Goal: Task Accomplishment & Management: Complete application form

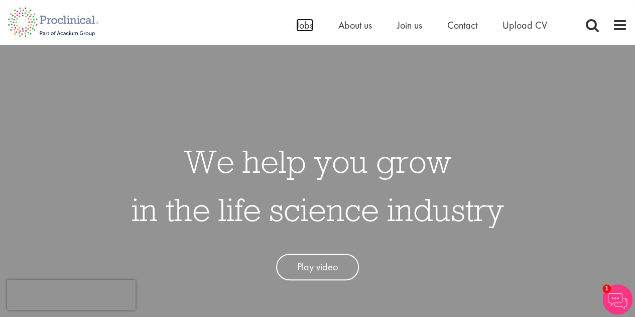
click at [303, 23] on span "Jobs" at bounding box center [304, 25] width 17 height 13
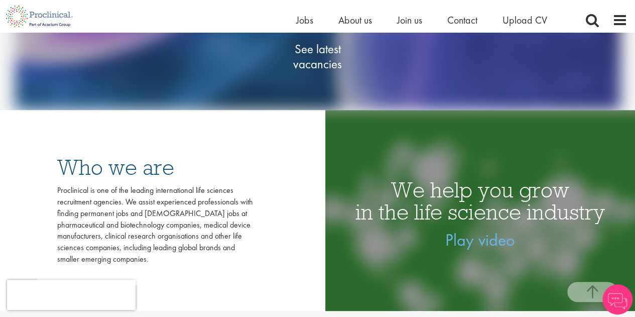
scroll to position [196, 0]
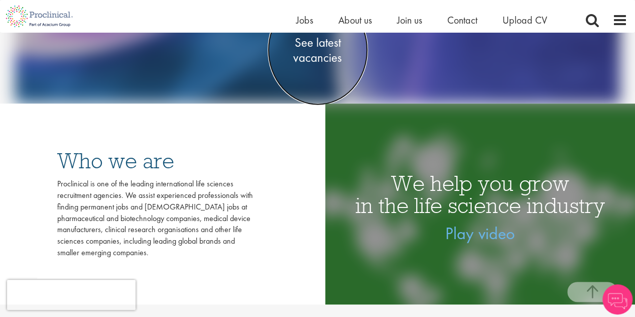
click at [322, 48] on span "See latest vacancies" at bounding box center [317, 50] width 100 height 30
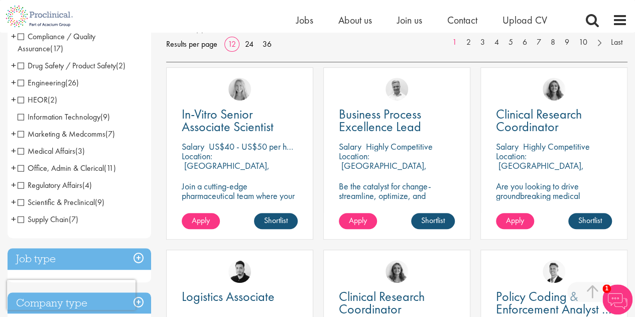
scroll to position [161, 0]
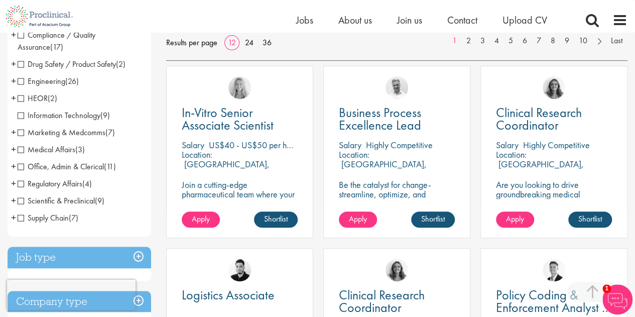
click at [20, 35] on span "Compliance / Quality Assurance" at bounding box center [57, 41] width 78 height 23
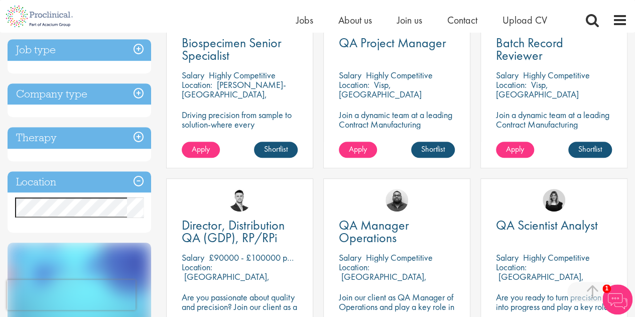
scroll to position [225, 0]
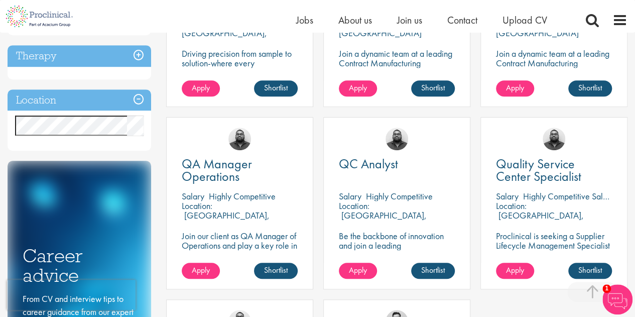
scroll to position [285, 0]
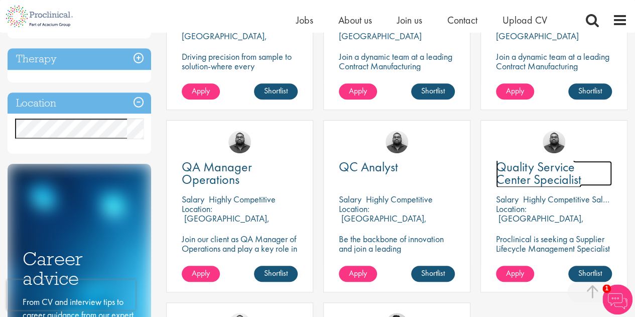
click at [522, 175] on span "Quality Service Center Specialist" at bounding box center [538, 173] width 85 height 30
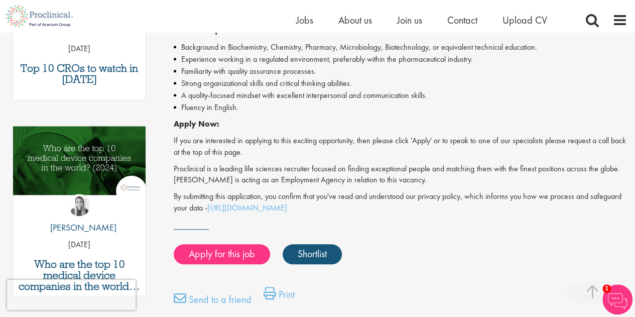
scroll to position [462, 0]
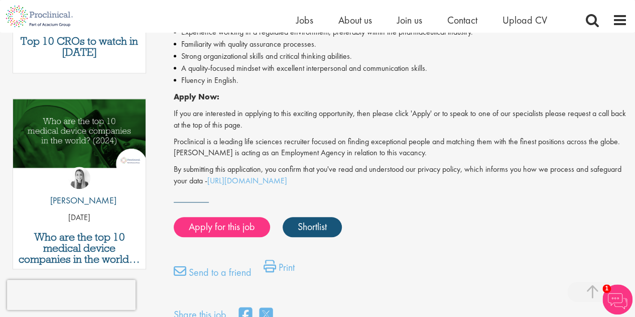
drag, startPoint x: 636, startPoint y: 44, endPoint x: 642, endPoint y: 158, distance: 114.5
click at [634, 158] on html "This website uses cookies. By continuing to use this site, you are giving your …" at bounding box center [317, 148] width 635 height 1220
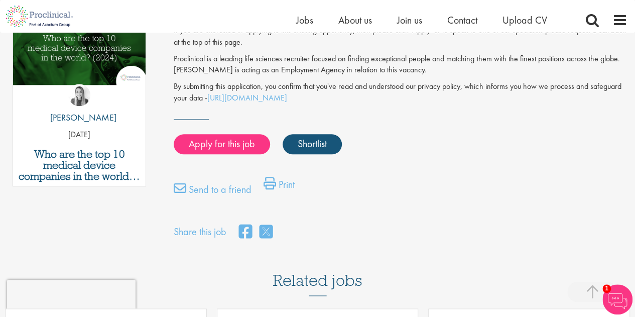
scroll to position [552, 0]
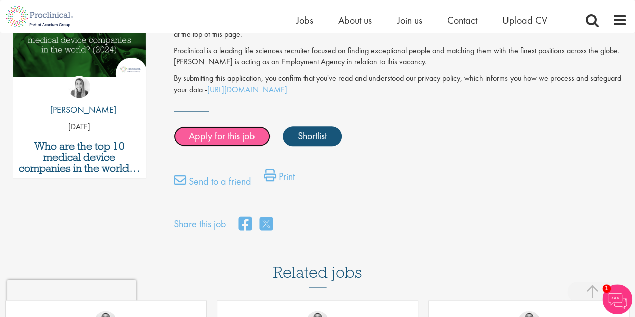
click at [210, 134] on link "Apply for this job" at bounding box center [222, 136] width 96 height 20
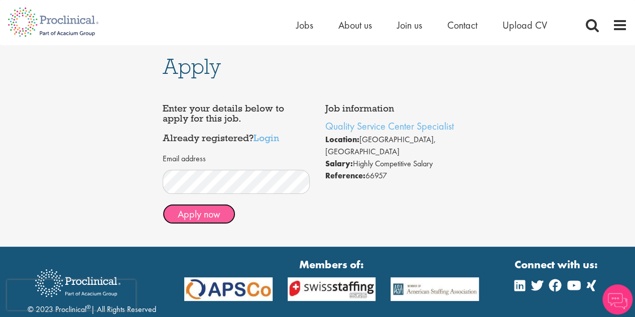
click at [201, 217] on button "Apply now" at bounding box center [199, 214] width 73 height 20
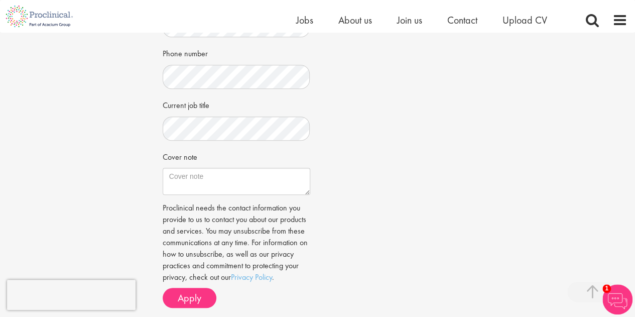
scroll to position [287, 0]
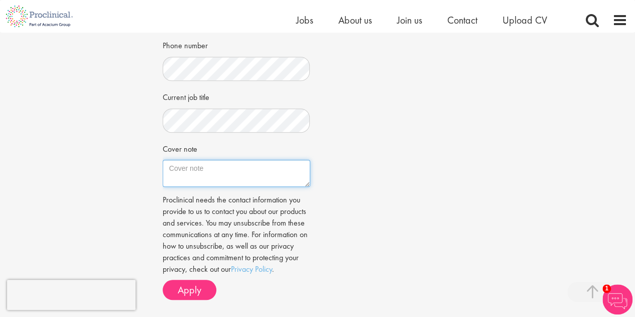
click at [188, 172] on textarea "Cover note" at bounding box center [237, 173] width 148 height 27
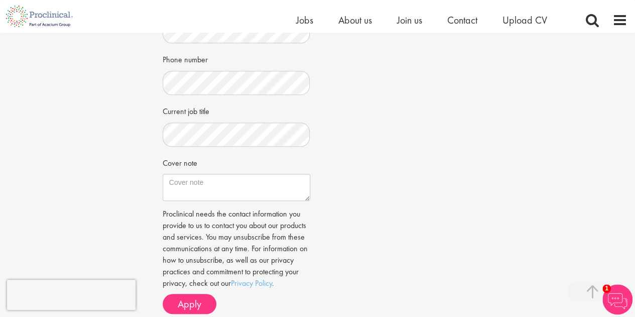
scroll to position [272, 0]
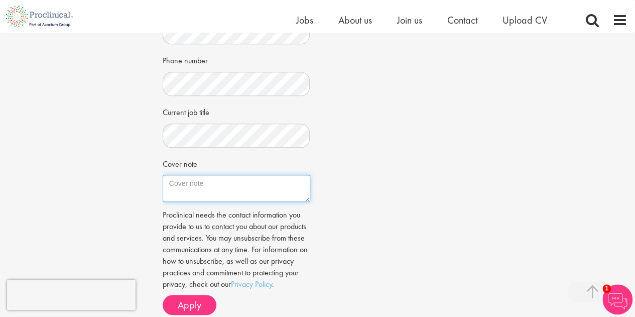
click at [228, 188] on textarea "Cover note" at bounding box center [237, 188] width 148 height 27
click at [209, 188] on textarea "Cover note" at bounding box center [237, 188] width 148 height 27
paste textarea "Professional experience: MES Support, IT Support Lead, Quality documents WPRs a…"
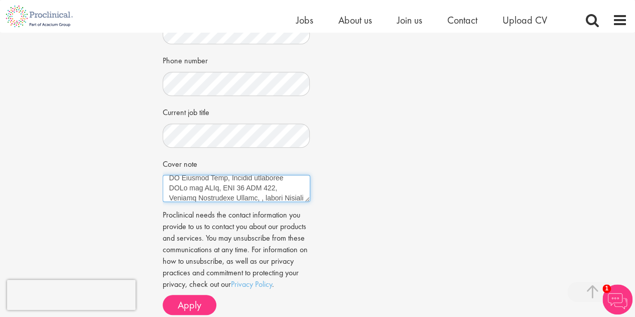
scroll to position [0, 0]
drag, startPoint x: 227, startPoint y: 180, endPoint x: 293, endPoint y: 194, distance: 67.7
click at [293, 194] on textarea "Cover note" at bounding box center [237, 188] width 148 height 27
click at [248, 182] on textarea "Cover note" at bounding box center [237, 188] width 148 height 27
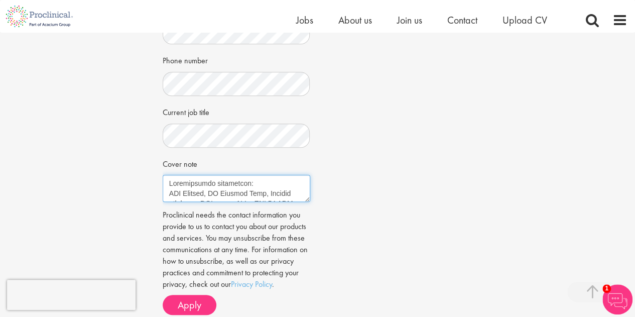
type textarea "Professional experience: MES Support, IT Support Lead, Quality documents WPRs a…"
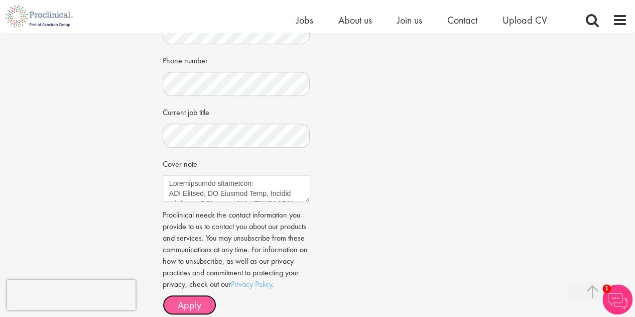
click at [197, 300] on span "Apply" at bounding box center [190, 304] width 24 height 13
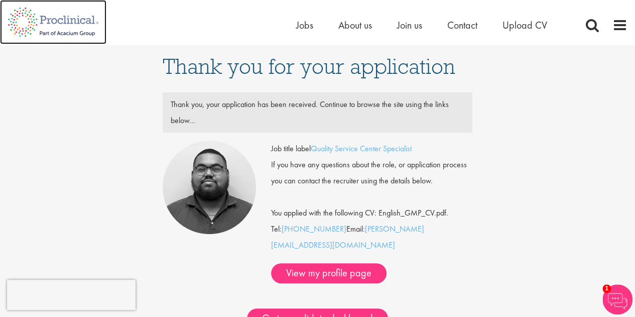
click at [66, 24] on img at bounding box center [53, 22] width 106 height 44
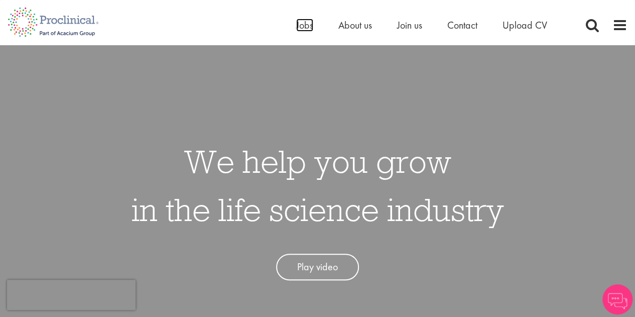
click at [304, 28] on span "Jobs" at bounding box center [304, 25] width 17 height 13
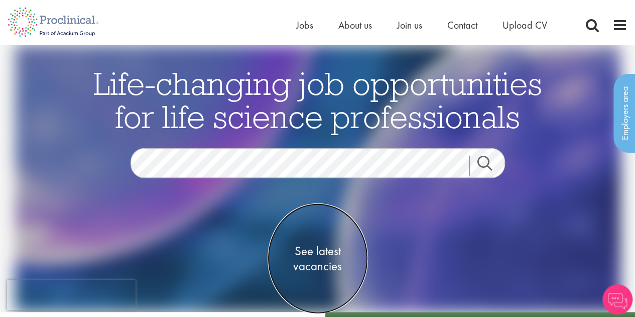
click at [317, 245] on span "See latest vacancies" at bounding box center [317, 258] width 100 height 30
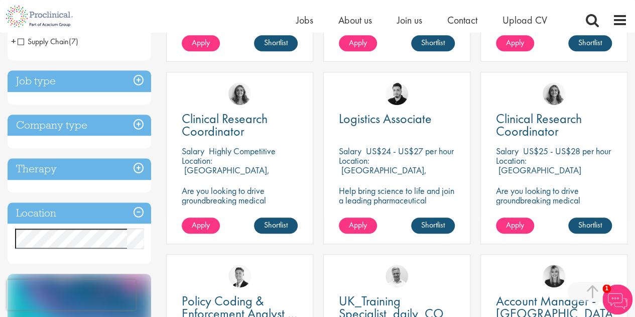
scroll to position [340, 0]
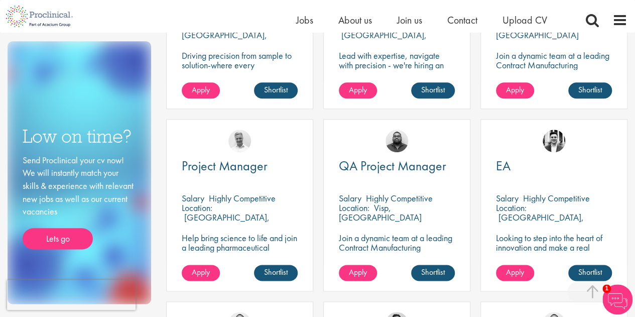
scroll to position [474, 0]
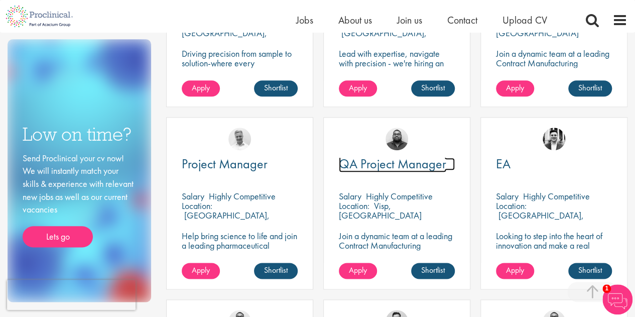
click at [416, 167] on span "QA Project Manager" at bounding box center [392, 163] width 107 height 17
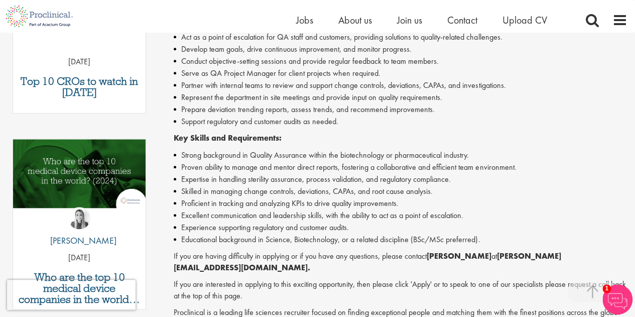
scroll to position [426, 0]
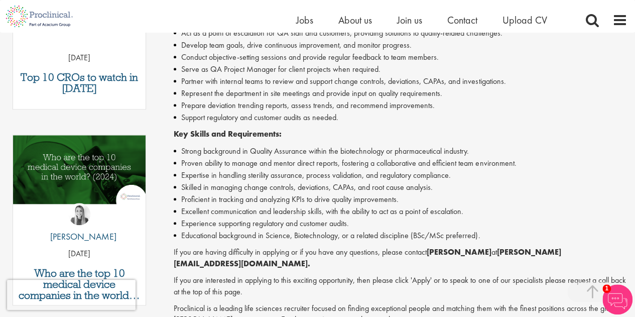
click at [371, 187] on li "Skilled in managing change controls, deviations, CAPAs, and root cause analysis." at bounding box center [401, 187] width 454 height 12
drag, startPoint x: 374, startPoint y: 189, endPoint x: 409, endPoint y: 190, distance: 35.2
click at [409, 190] on li "Skilled in managing change controls, deviations, CAPAs, and root cause analysis." at bounding box center [401, 187] width 454 height 12
copy li "root cause"
click at [284, 101] on li "Prepare deviation trending reports, assess trends, and recommend improvements." at bounding box center [401, 105] width 454 height 12
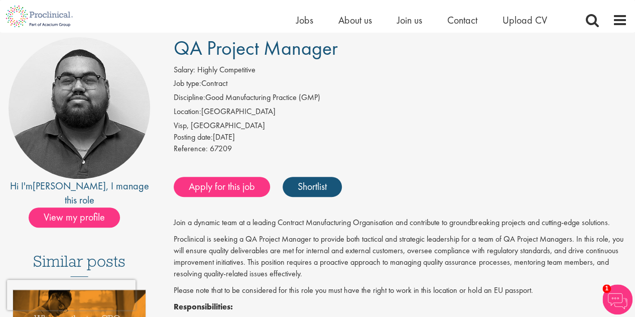
scroll to position [71, 0]
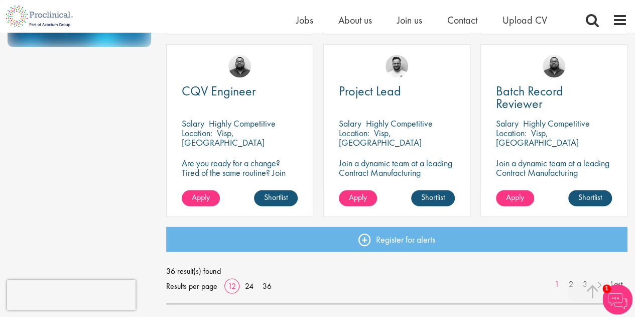
scroll to position [731, 0]
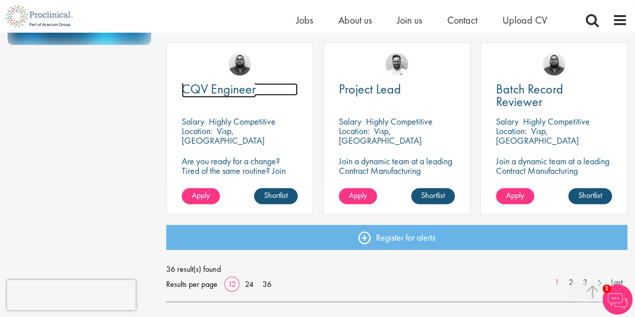
click at [228, 89] on span "CQV Engineer" at bounding box center [219, 88] width 74 height 17
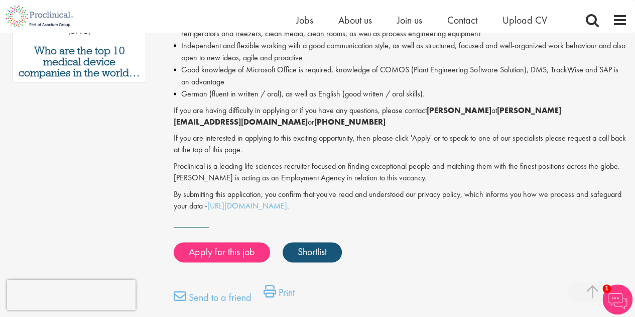
scroll to position [650, 0]
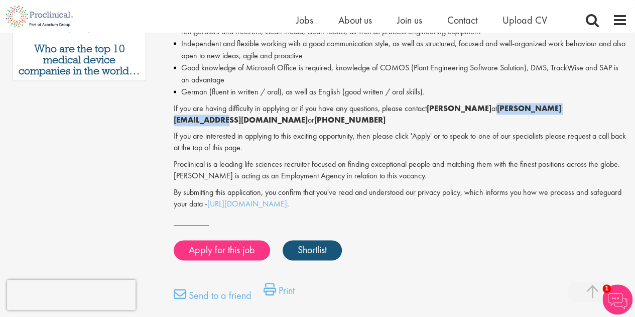
drag, startPoint x: 498, startPoint y: 109, endPoint x: 592, endPoint y: 108, distance: 94.3
click at [561, 108] on strong "[PERSON_NAME][EMAIL_ADDRESS][DOMAIN_NAME]" at bounding box center [367, 114] width 387 height 22
copy strong "[PERSON_NAME][EMAIL_ADDRESS][DOMAIN_NAME]"
click at [561, 104] on strong "[PERSON_NAME][EMAIL_ADDRESS][DOMAIN_NAME]" at bounding box center [367, 114] width 387 height 22
drag, startPoint x: 595, startPoint y: 108, endPoint x: 498, endPoint y: 105, distance: 96.9
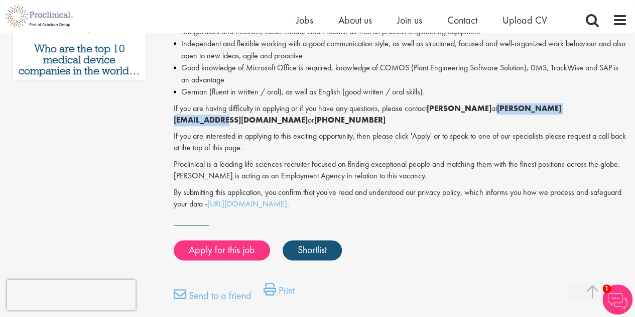
click at [498, 105] on strong "[PERSON_NAME][EMAIL_ADDRESS][DOMAIN_NAME]" at bounding box center [367, 114] width 387 height 22
copy strong "[PERSON_NAME][EMAIL_ADDRESS][DOMAIN_NAME]"
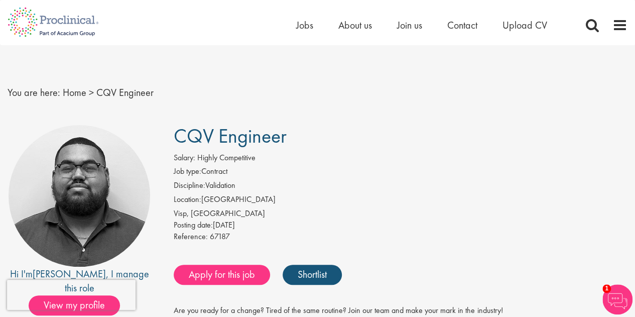
scroll to position [8, 0]
